Goal: Transaction & Acquisition: Purchase product/service

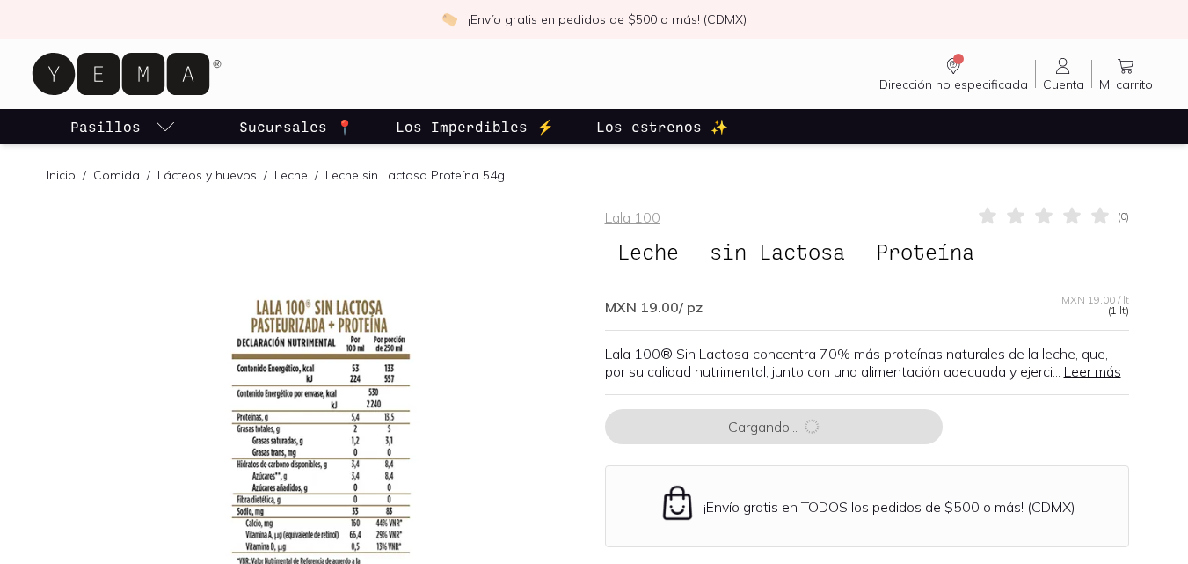
click at [792, 257] on span "sin Lactosa" at bounding box center [777, 251] width 160 height 33
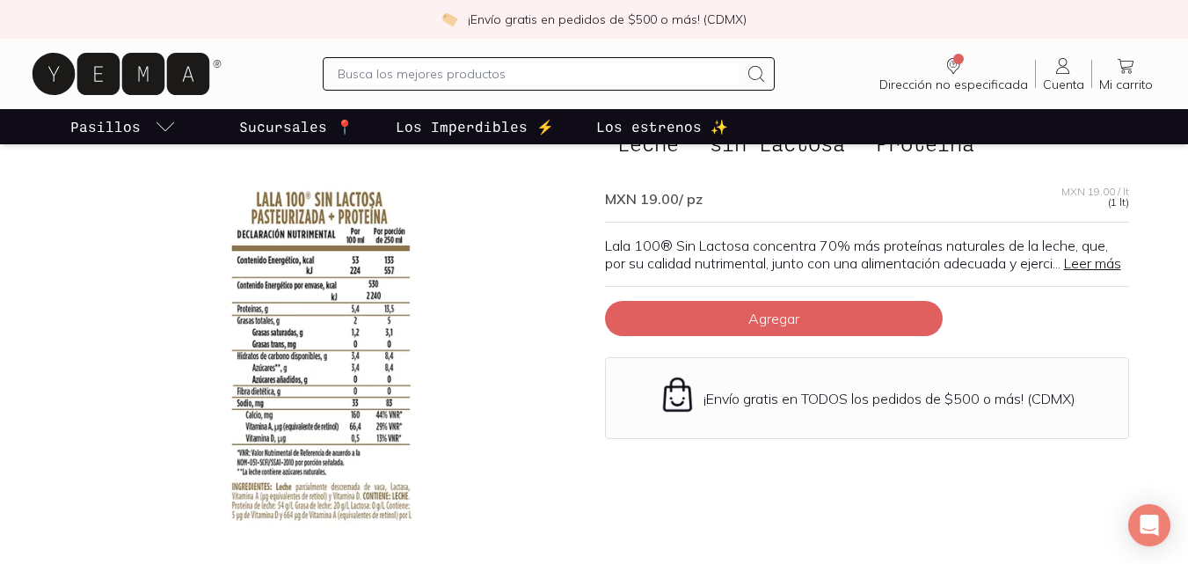
scroll to position [103, 0]
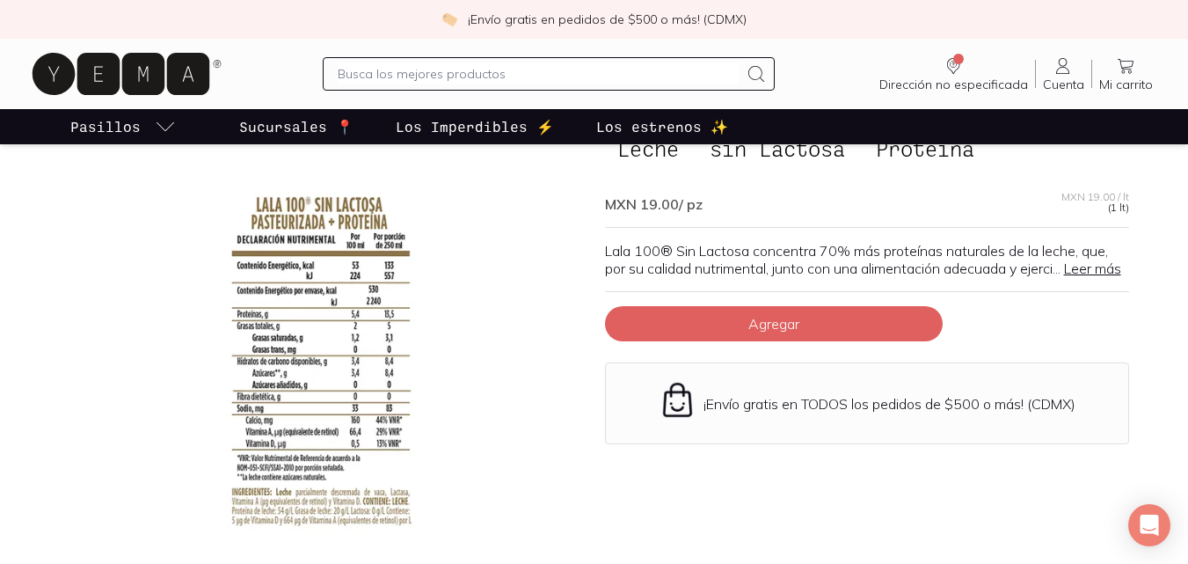
click at [292, 126] on p "Sucursales 📍" at bounding box center [296, 126] width 114 height 21
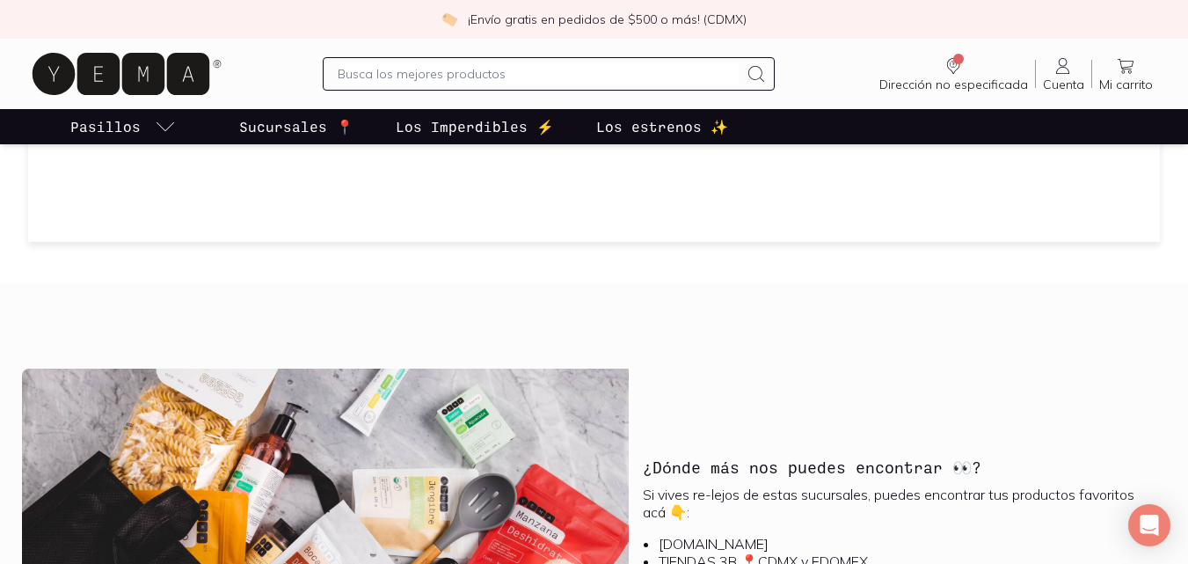
scroll to position [1582, 0]
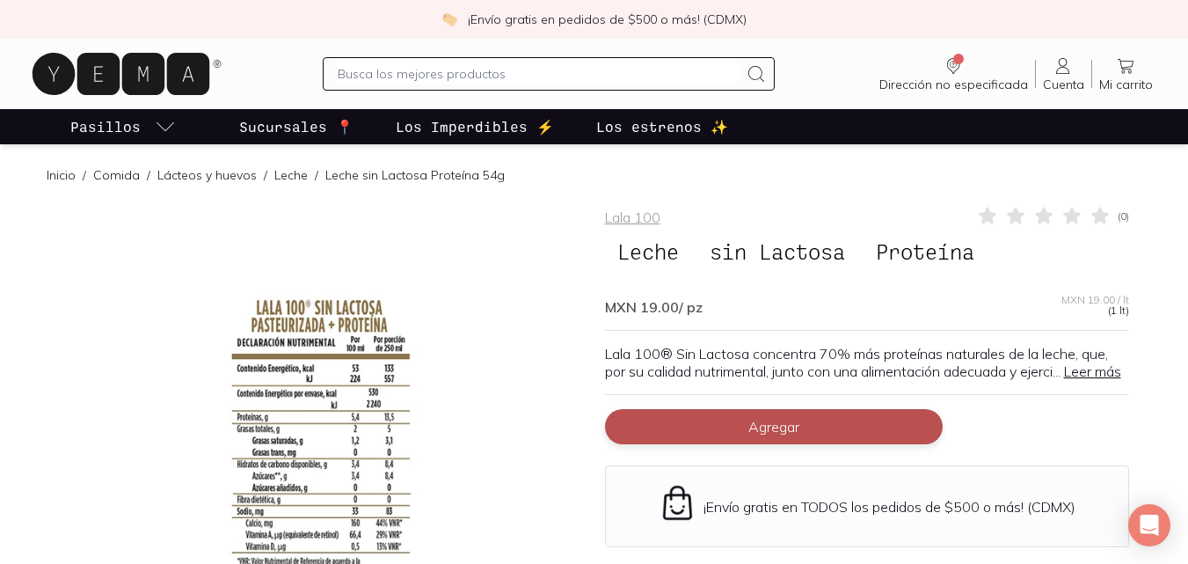
click at [812, 440] on button "Agregar" at bounding box center [774, 426] width 338 height 35
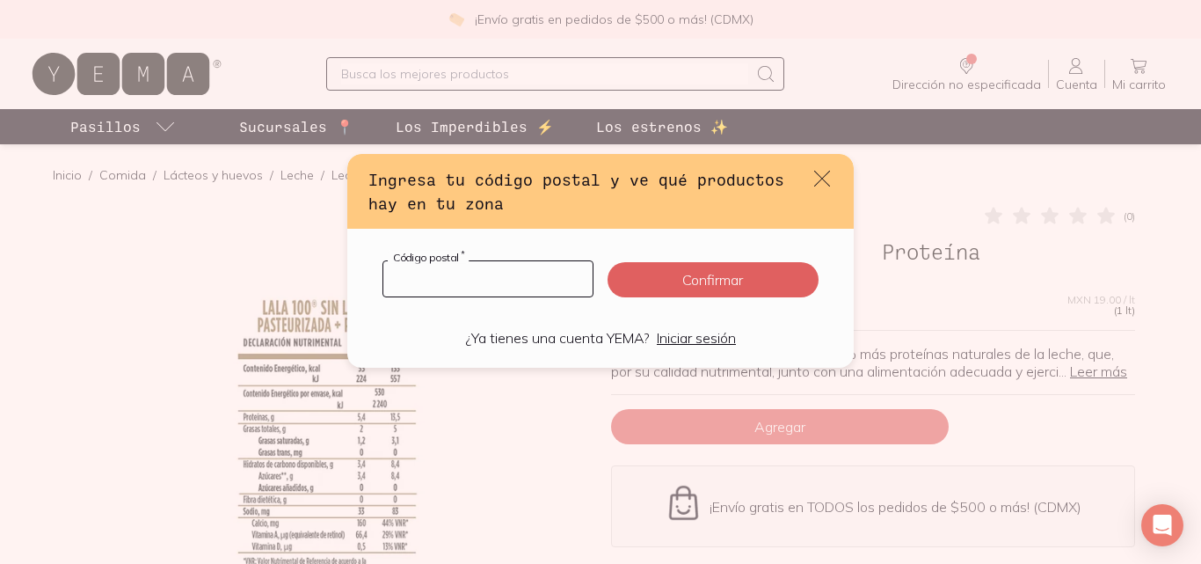
click at [506, 287] on input "default" at bounding box center [487, 278] width 209 height 35
type input "09360"
click at [663, 287] on button "Confirmar" at bounding box center [712, 279] width 211 height 35
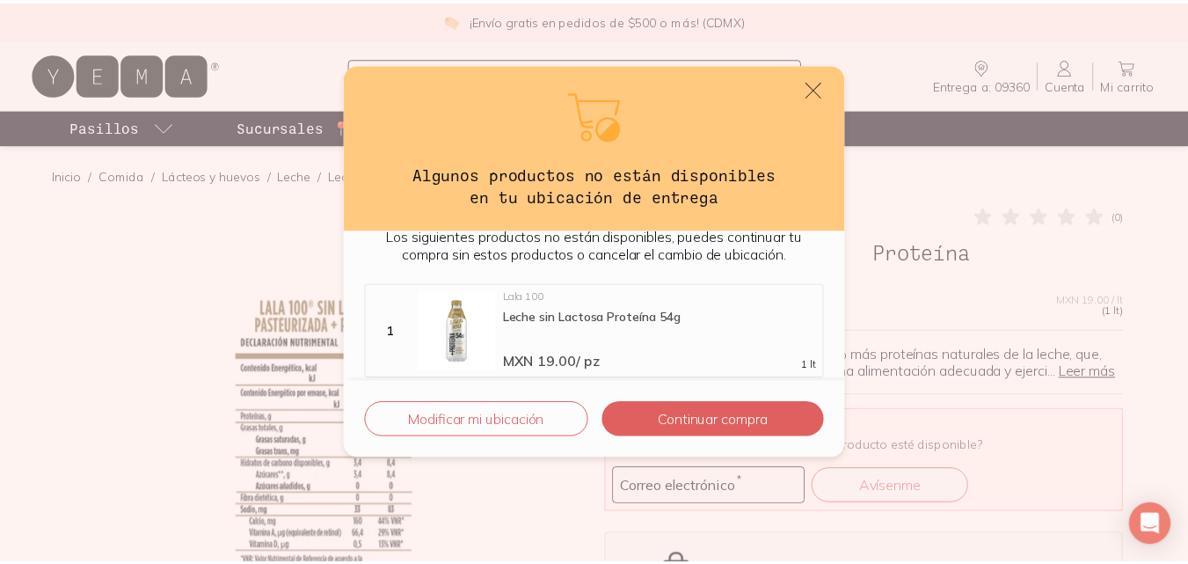
scroll to position [35, 0]
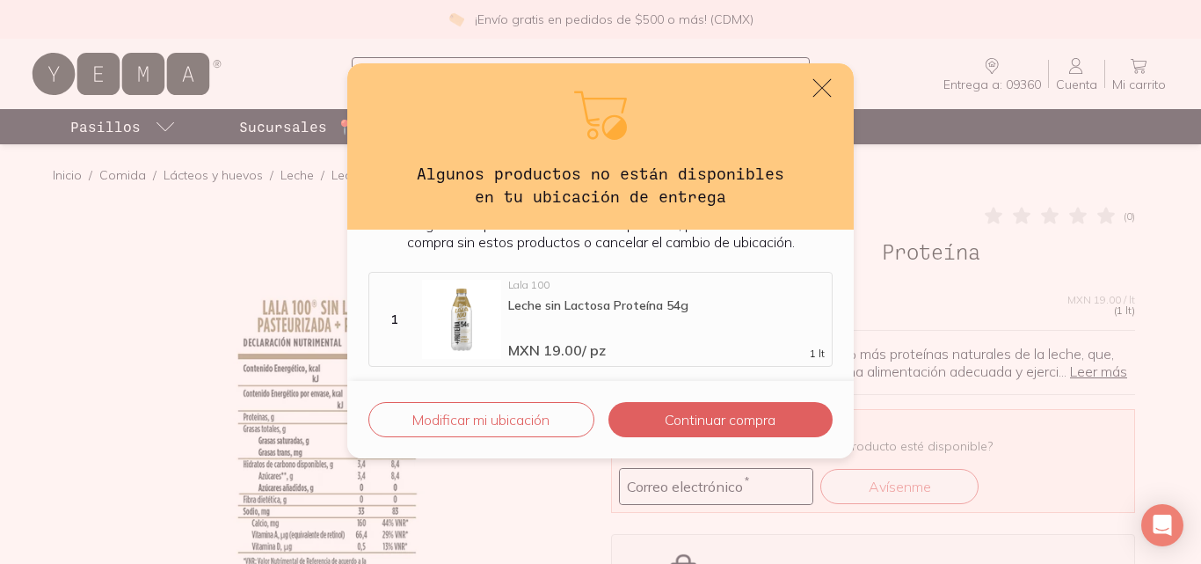
click at [824, 78] on icon "default" at bounding box center [822, 88] width 25 height 25
